Goal: Information Seeking & Learning: Find contact information

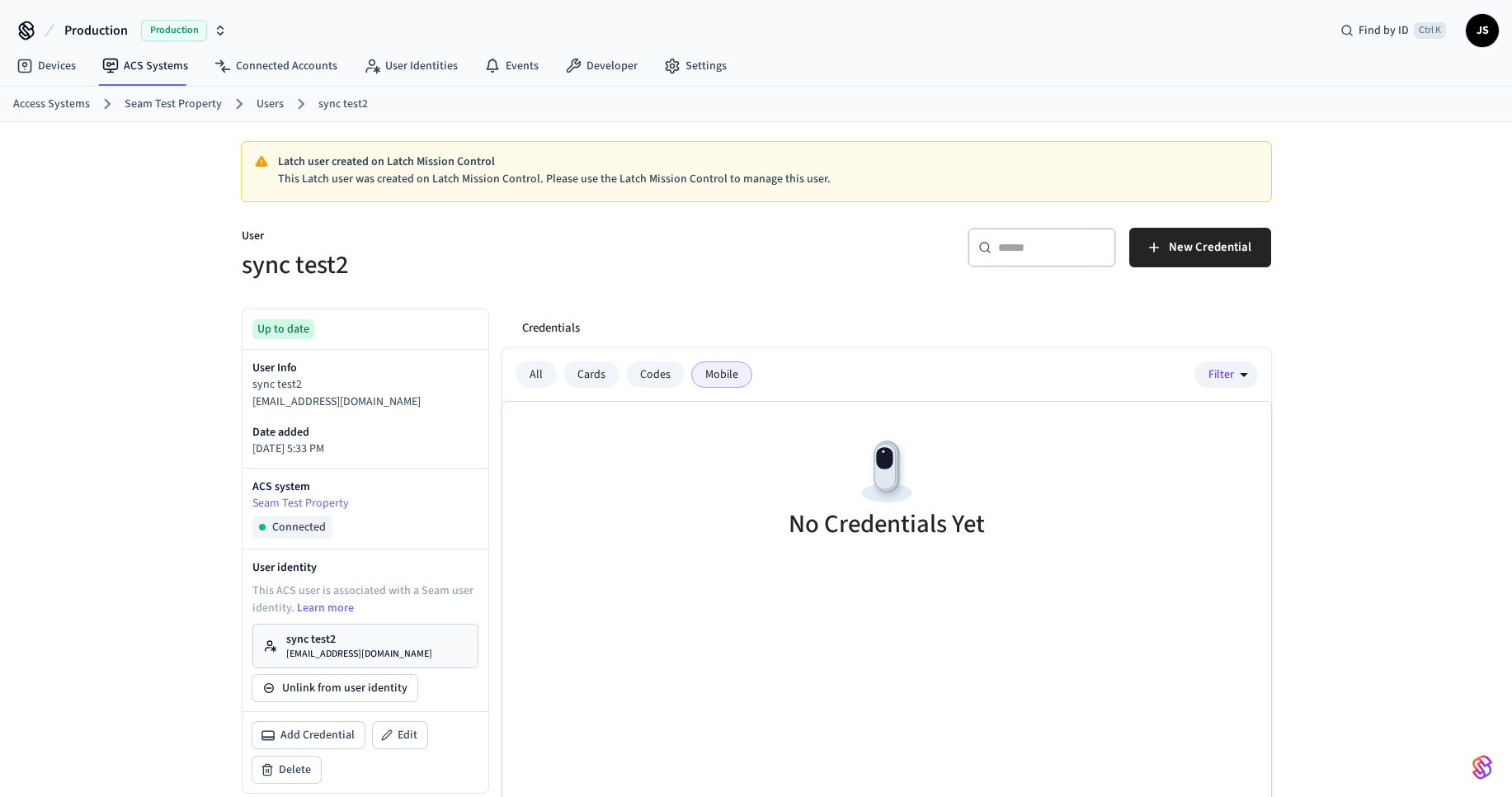
click at [199, 105] on link "Seam Test Property" at bounding box center [173, 105] width 98 height 17
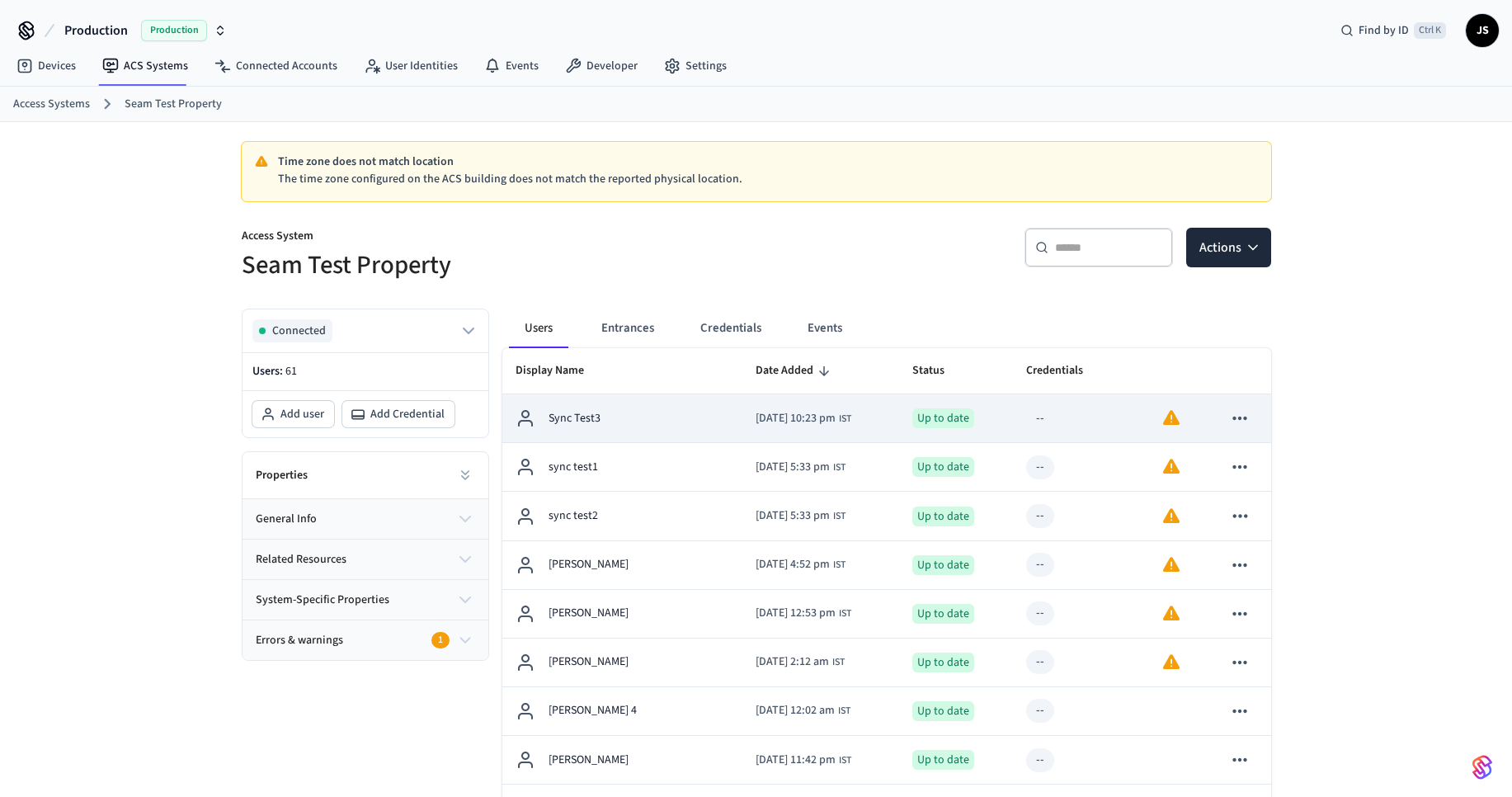
click at [586, 418] on p "Sync Test3" at bounding box center [574, 419] width 52 height 17
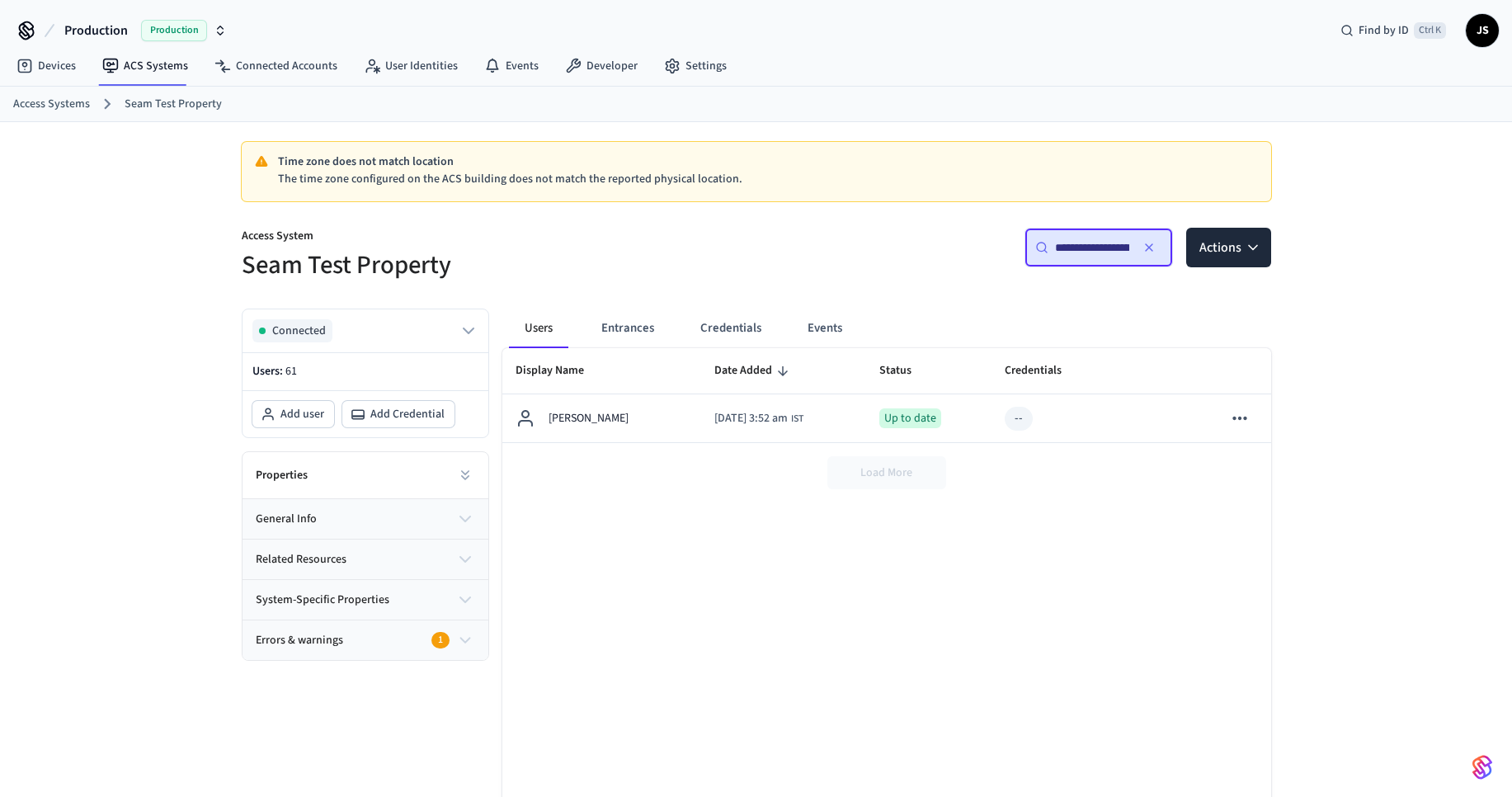
click at [149, 100] on link "Seam Test Property" at bounding box center [173, 105] width 98 height 17
click at [153, 110] on link "Seam Test Property" at bounding box center [173, 105] width 98 height 17
click at [175, 94] on ol "Access Systems Seam Test Property" at bounding box center [762, 104] width 1498 height 22
click at [166, 104] on link "Seam Test Property" at bounding box center [173, 105] width 98 height 17
click at [48, 111] on link "Access Systems" at bounding box center [51, 105] width 77 height 17
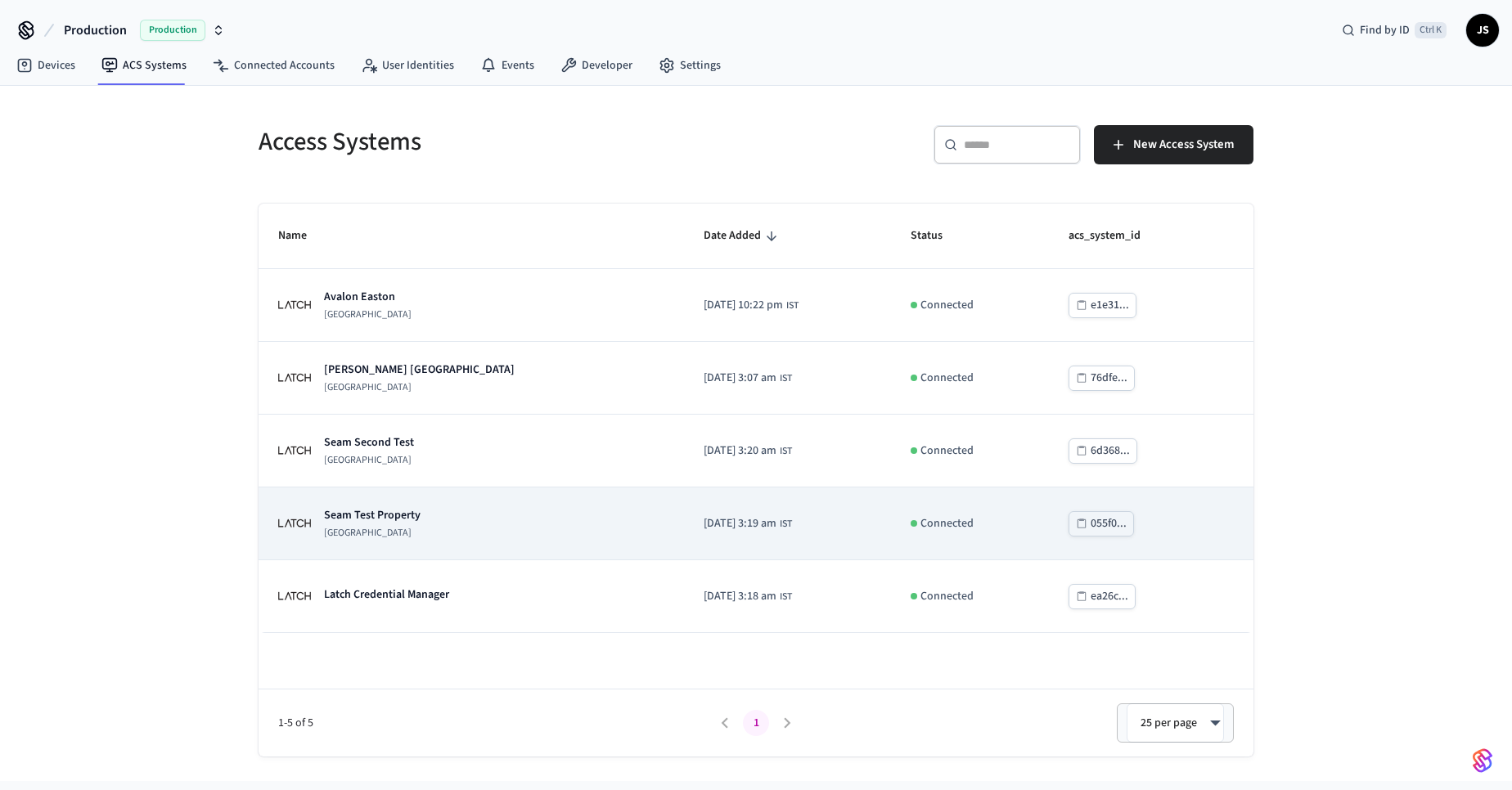
click at [389, 511] on p "Seam Test Property" at bounding box center [372, 515] width 97 height 16
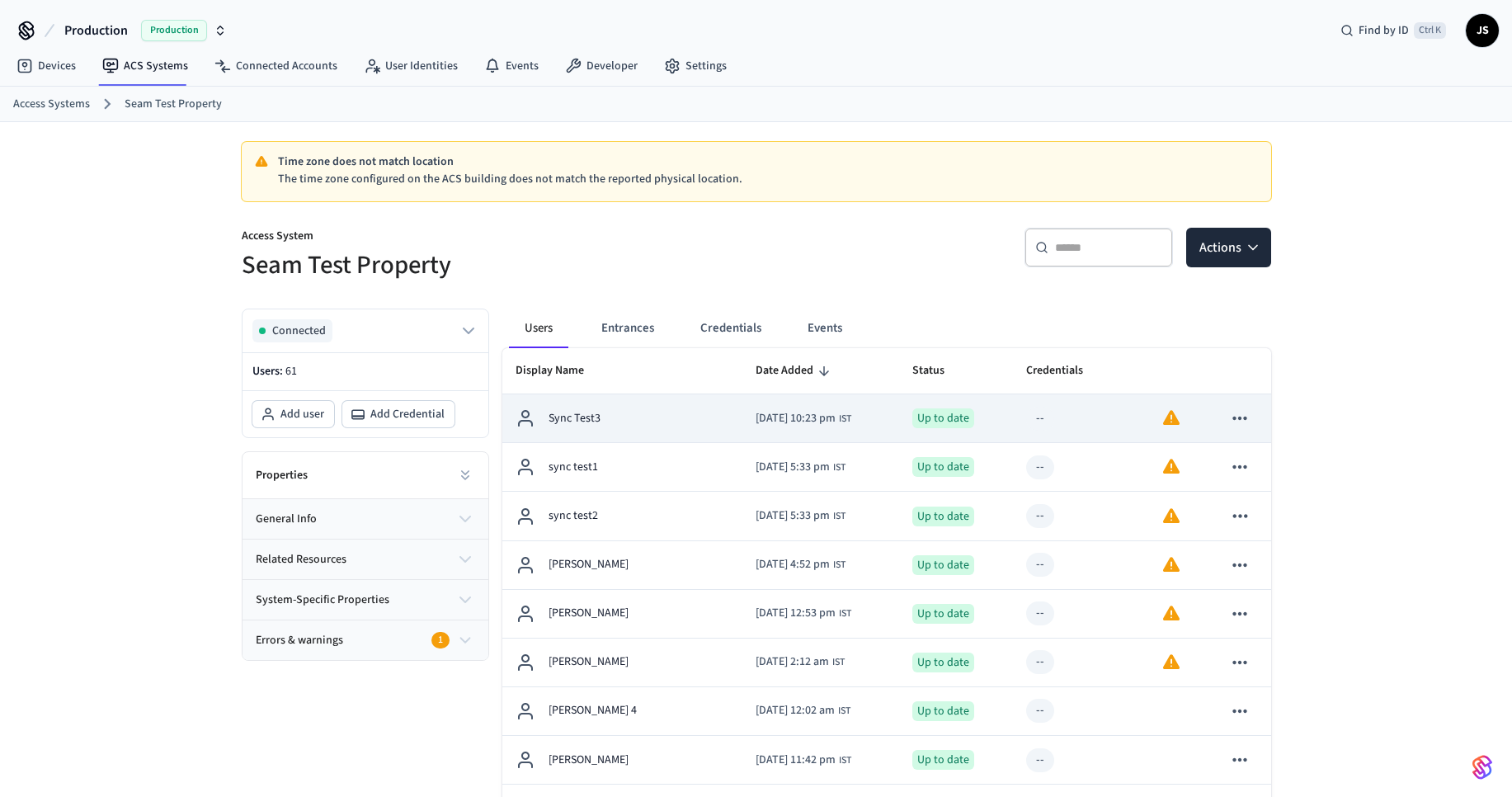
click at [599, 421] on div "Sync Test3" at bounding box center [622, 418] width 214 height 20
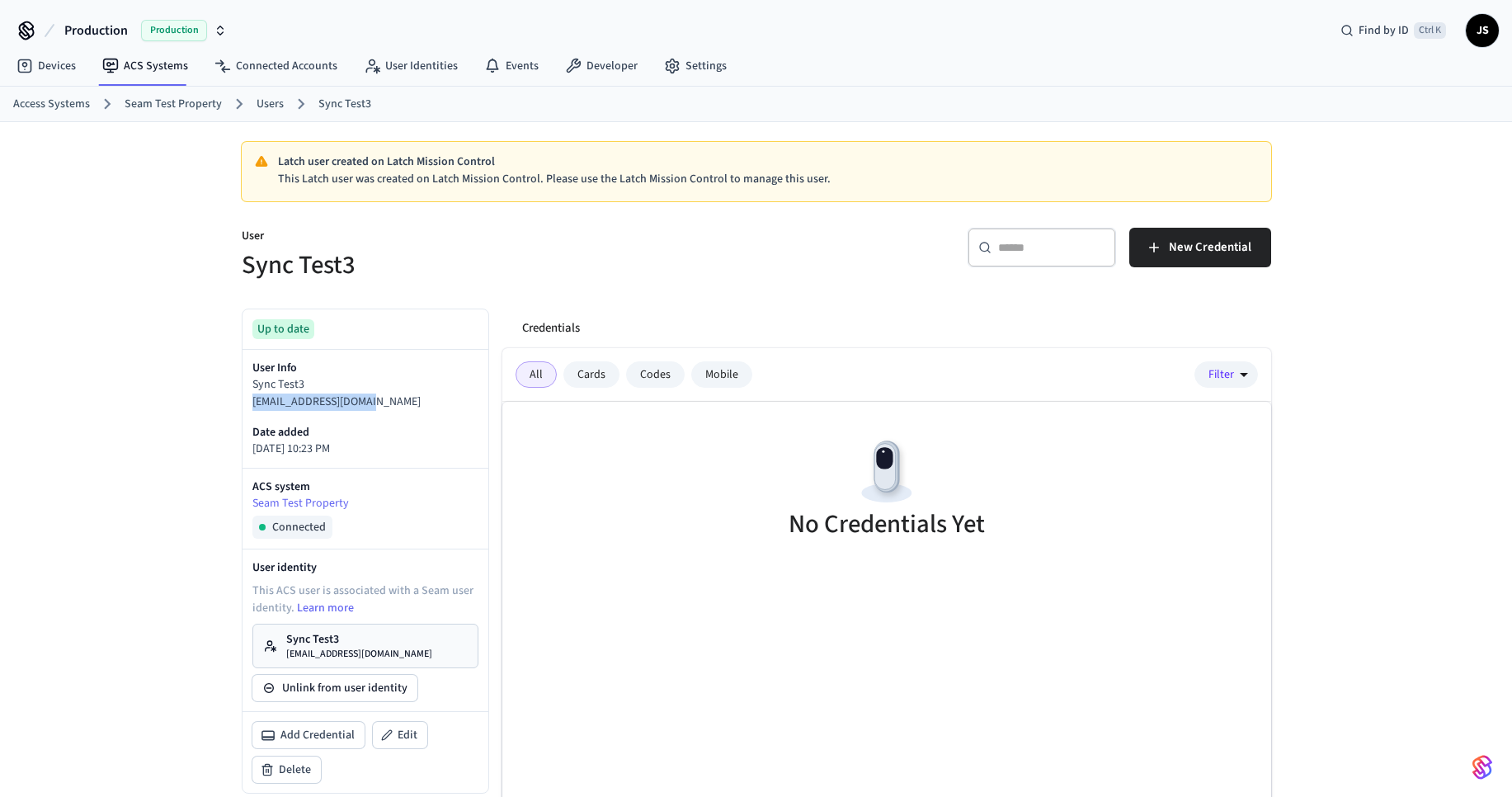
copy p "synctest3@yopmail.com"
drag, startPoint x: 381, startPoint y: 402, endPoint x: 245, endPoint y: 406, distance: 136.1
click at [245, 406] on div "User Info Sync Test3 synctest3@yopmail.com Date added 2025/10/14 at 10:23 PM" at bounding box center [365, 408] width 246 height 118
